Goal: Task Accomplishment & Management: Complete application form

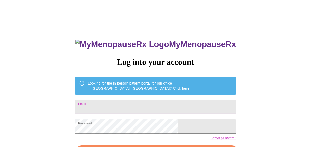
click at [149, 105] on input "Email" at bounding box center [155, 107] width 161 height 14
type input "[PERSON_NAME][EMAIL_ADDRESS][PERSON_NAME][DOMAIN_NAME]"
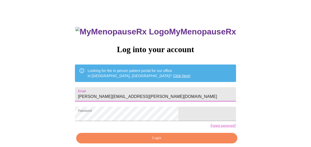
scroll to position [35, 0]
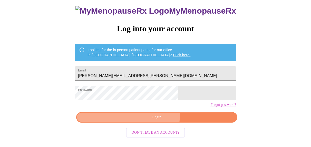
click at [129, 120] on span "Login" at bounding box center [156, 117] width 149 height 6
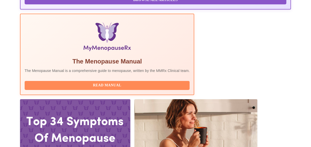
scroll to position [175, 0]
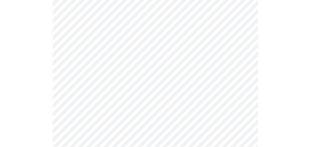
scroll to position [93, 0]
click at [130, 68] on body "MyMenopauseRx Appointments Messaging Labs Uploads Medications Community Refer a…" at bounding box center [155, 145] width 307 height 472
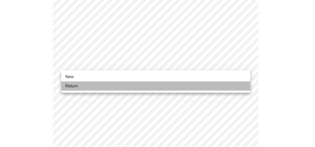
click at [121, 89] on li "Return" at bounding box center [155, 85] width 189 height 9
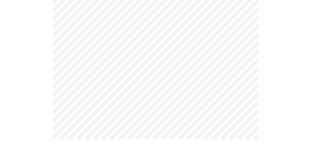
scroll to position [0, 0]
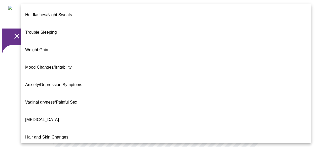
click at [302, 98] on div at bounding box center [157, 73] width 315 height 147
click at [84, 41] on li "Weight Gain" at bounding box center [166, 49] width 290 height 17
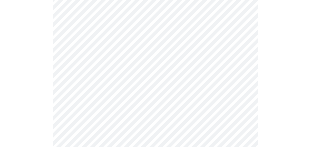
scroll to position [70, 0]
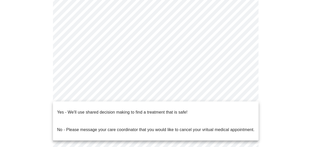
click at [111, 93] on body "MyMenopauseRx Appointments Messaging Labs Uploads Medications Community Refer a…" at bounding box center [157, 88] width 310 height 312
click at [110, 109] on p "Yes - We'll use shared decision making to find a treatment that is safe!" at bounding box center [122, 112] width 130 height 6
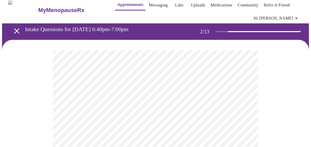
scroll to position [0, 0]
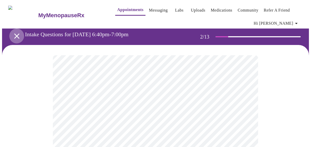
click at [16, 33] on icon "open drawer" at bounding box center [16, 36] width 9 height 9
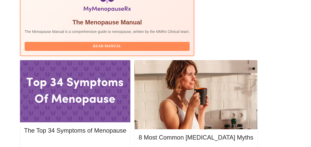
scroll to position [163, 0]
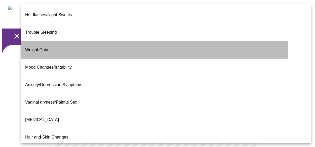
click at [70, 41] on li "Weight Gain" at bounding box center [166, 49] width 290 height 17
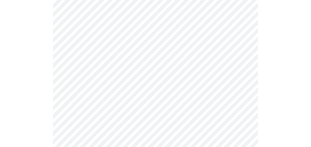
scroll to position [117, 0]
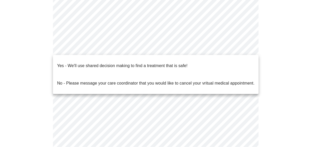
click at [167, 46] on body "MyMenopauseRx Appointments Messaging Labs Uploads Medications Community Refer a…" at bounding box center [157, 41] width 310 height 312
click at [162, 63] on p "Yes - We'll use shared decision making to find a treatment that is safe!" at bounding box center [122, 66] width 130 height 6
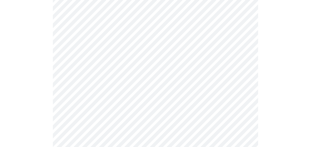
click at [281, 70] on div at bounding box center [155, 61] width 307 height 267
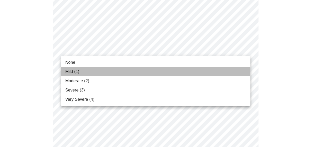
click at [138, 73] on li "Mild (1)" at bounding box center [155, 71] width 189 height 9
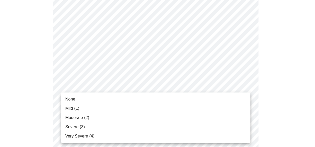
click at [91, 97] on li "None" at bounding box center [155, 98] width 189 height 9
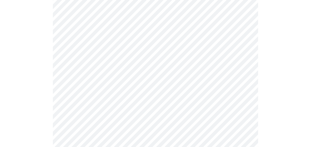
scroll to position [117, 0]
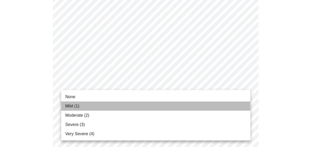
click at [83, 102] on li "Mild (1)" at bounding box center [155, 105] width 189 height 9
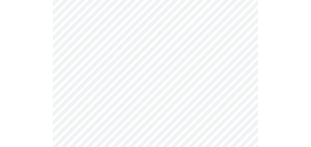
scroll to position [163, 0]
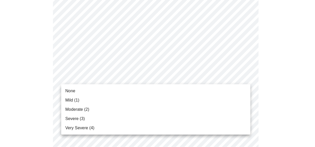
click at [98, 96] on li "Mild (1)" at bounding box center [155, 100] width 189 height 9
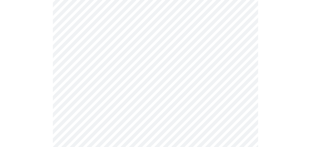
scroll to position [233, 0]
click at [127, 38] on body "MyMenopauseRx Appointments Messaging Labs Uploads Medications Community Refer a…" at bounding box center [157, 99] width 310 height 661
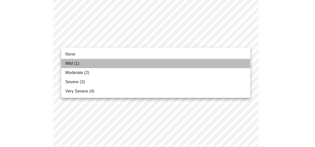
click at [112, 59] on li "Mild (1)" at bounding box center [155, 63] width 189 height 9
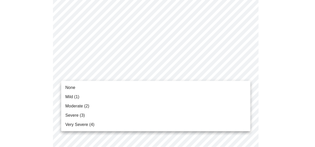
click at [158, 74] on body "MyMenopauseRx Appointments Messaging Labs Uploads Medications Community Refer a…" at bounding box center [157, 96] width 310 height 654
click at [116, 87] on li "None" at bounding box center [155, 87] width 189 height 9
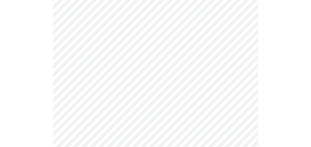
scroll to position [280, 0]
click at [172, 67] on body "MyMenopauseRx Appointments Messaging Labs Uploads Medications Community Refer a…" at bounding box center [157, 45] width 310 height 647
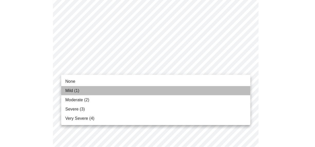
click at [132, 89] on li "Mild (1)" at bounding box center [155, 90] width 189 height 9
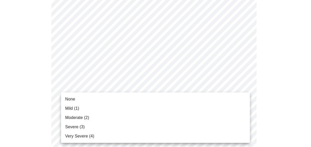
click at [167, 108] on body "MyMenopauseRx Appointments Messaging Labs Uploads Medications Community Refer a…" at bounding box center [155, 42] width 307 height 640
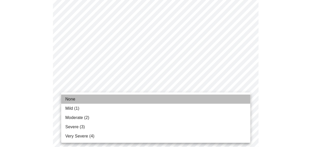
click at [114, 101] on li "None" at bounding box center [155, 98] width 189 height 9
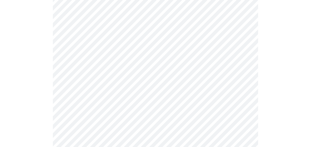
scroll to position [350, 0]
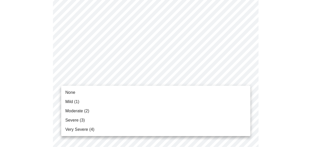
click at [165, 100] on li "Mild (1)" at bounding box center [155, 101] width 189 height 9
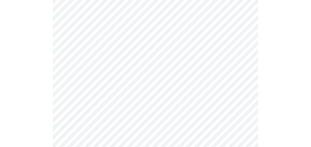
scroll to position [397, 0]
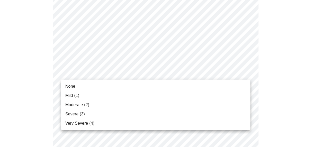
click at [152, 84] on li "None" at bounding box center [155, 86] width 189 height 9
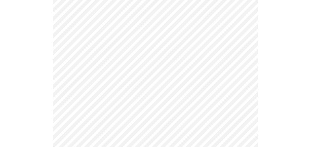
scroll to position [443, 0]
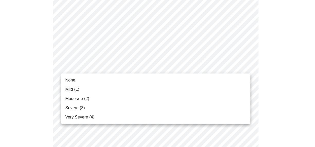
click at [158, 89] on li "Mild (1)" at bounding box center [155, 89] width 189 height 9
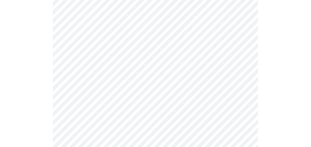
scroll to position [233, 0]
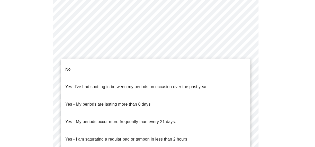
click at [144, 87] on body "MyMenopauseRx Appointments Messaging Labs Uploads Medications Community Refer a…" at bounding box center [157, 25] width 310 height 513
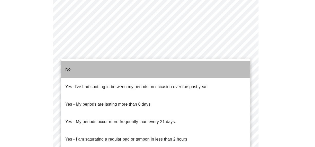
click at [121, 70] on li "No" at bounding box center [155, 69] width 189 height 17
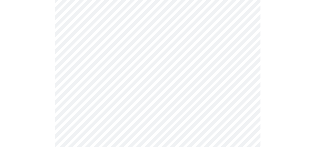
scroll to position [280, 0]
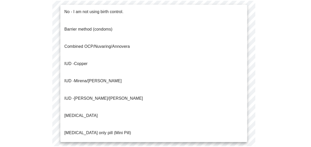
scroll to position [0, 0]
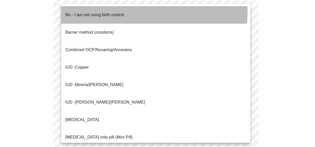
drag, startPoint x: 77, startPoint y: 11, endPoint x: 73, endPoint y: 1, distance: 11.0
click at [77, 12] on p "No - I am not using birth control." at bounding box center [95, 15] width 60 height 6
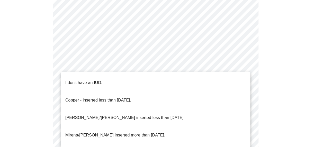
click at [120, 83] on li "I don't have an IUD." at bounding box center [155, 82] width 189 height 17
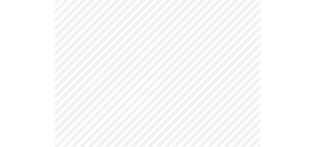
scroll to position [357, 0]
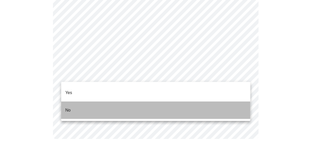
click at [83, 101] on li "No" at bounding box center [155, 109] width 189 height 17
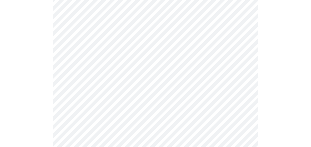
scroll to position [93, 0]
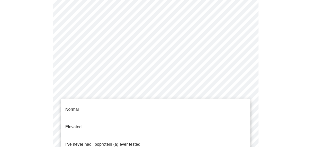
click at [234, 97] on body "MyMenopauseRx Appointments Messaging Labs Uploads Medications Community Refer a…" at bounding box center [157, 102] width 310 height 387
click at [139, 141] on p "I've never had lipoprotein (a) ever tested." at bounding box center [103, 144] width 76 height 6
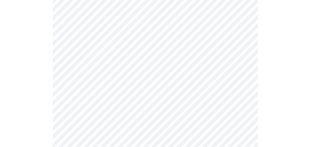
scroll to position [70, 0]
click at [295, 55] on div at bounding box center [155, 92] width 307 height 235
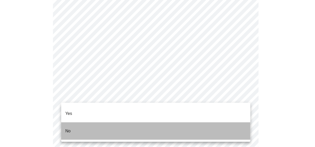
click at [126, 122] on li "No" at bounding box center [155, 130] width 189 height 17
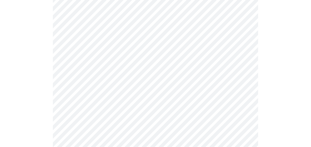
scroll to position [1400, 0]
click at [3, 62] on div at bounding box center [2, 73] width 5 height 147
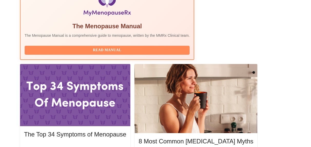
scroll to position [186, 0]
